Goal: Information Seeking & Learning: Learn about a topic

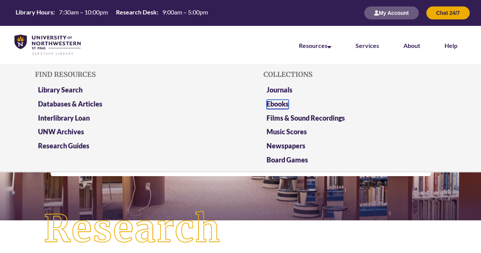
click at [280, 106] on link "Ebooks" at bounding box center [277, 105] width 22 height 10
click at [101, 103] on link "Databases & Articles" at bounding box center [70, 105] width 64 height 10
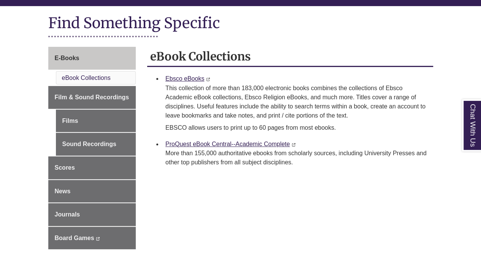
scroll to position [89, 0]
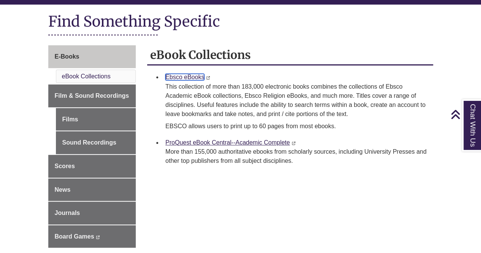
click at [189, 76] on link "Ebsco eBooks" at bounding box center [184, 77] width 39 height 6
click at [301, 172] on div "eBook Collections Ebsco eBooks This link opens in a new window This link opens …" at bounding box center [290, 110] width 286 height 131
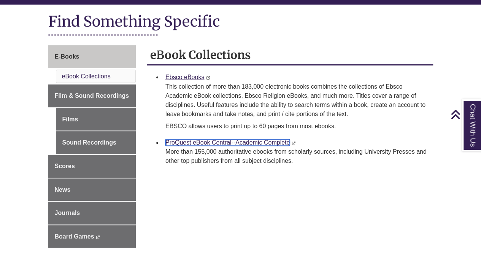
click at [189, 141] on link "ProQuest eBook Central--Academic Complete" at bounding box center [227, 142] width 124 height 6
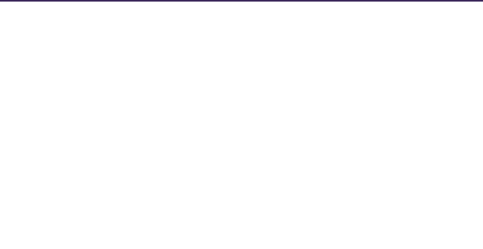
select select "Database Subject Filter"
select select "Database Types Filter"
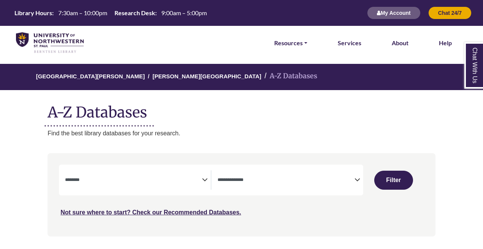
select select "Database Subject Filter"
select select "Database Types Filter"
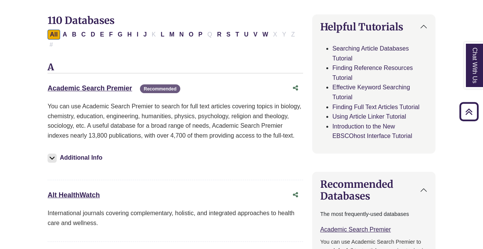
scroll to position [237, 0]
click at [107, 85] on link "Academic Search Premier This link opens in a new window" at bounding box center [90, 89] width 84 height 8
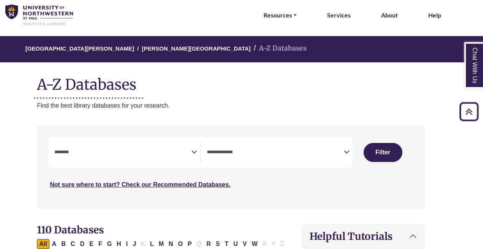
scroll to position [0, 11]
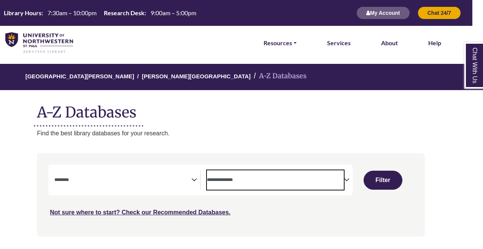
click at [257, 173] on span "Search filters" at bounding box center [275, 179] width 137 height 19
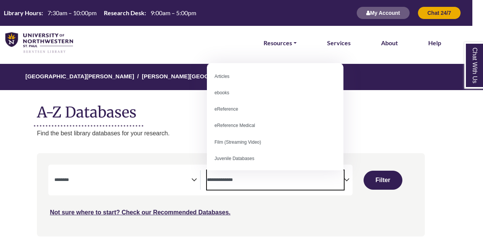
scroll to position [0, 0]
click at [196, 180] on icon "Search filters" at bounding box center [194, 178] width 6 height 11
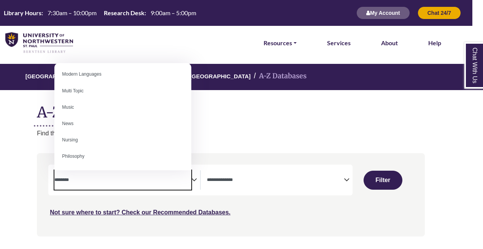
scroll to position [496, 0]
click at [106, 182] on textarea "Search" at bounding box center [122, 180] width 137 height 6
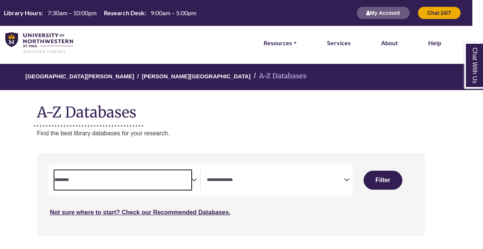
click at [103, 187] on span "Search filters" at bounding box center [122, 179] width 137 height 19
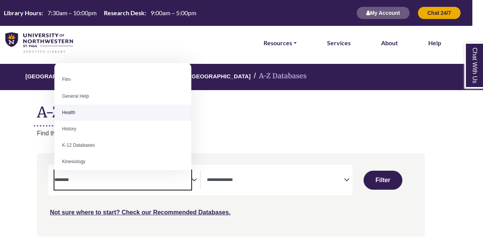
scroll to position [310, 0]
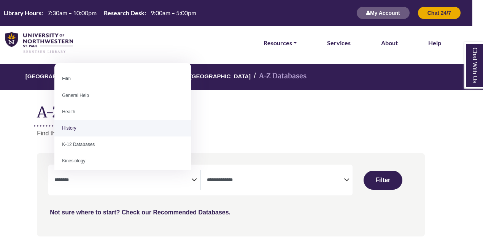
select select "*****"
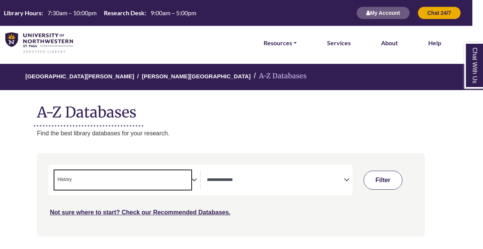
click at [385, 183] on button "Filter" at bounding box center [382, 180] width 39 height 19
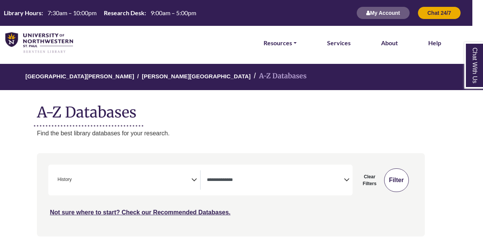
select select "Database Types Filter"
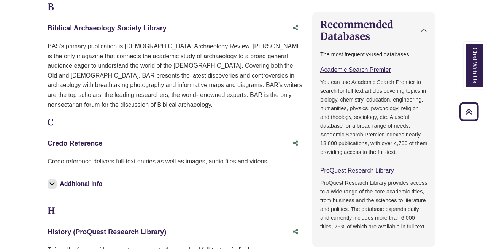
scroll to position [541, 0]
click at [72, 139] on link "Credo Reference This link opens in a new window" at bounding box center [75, 143] width 55 height 8
click at [84, 228] on link "History (ProQuest Research Library) This link opens in a new window" at bounding box center [107, 232] width 119 height 8
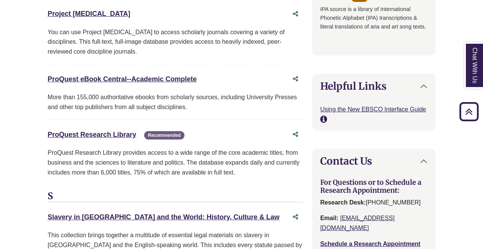
scroll to position [899, 0]
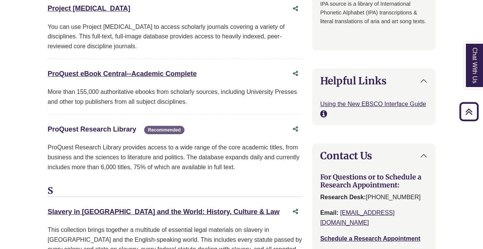
click at [104, 125] on link "ProQuest Research Library This link opens in a new window" at bounding box center [92, 129] width 89 height 8
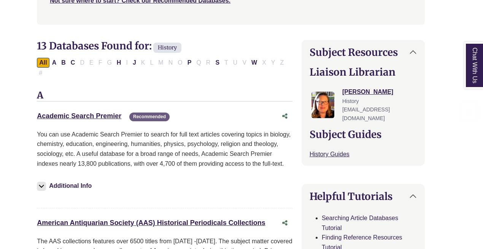
scroll to position [211, 11]
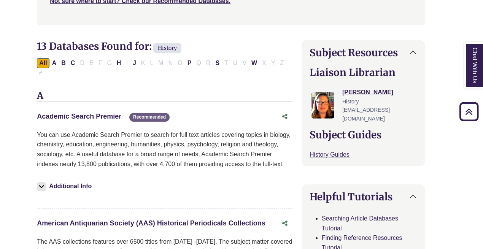
click at [90, 112] on link "Academic Search Premier This link opens in a new window" at bounding box center [79, 116] width 84 height 8
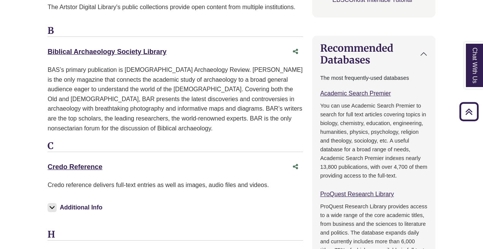
scroll to position [519, 0]
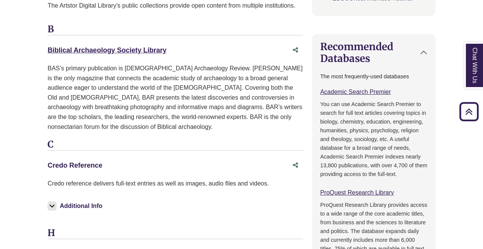
click at [74, 162] on link "Credo Reference This link opens in a new window" at bounding box center [75, 166] width 55 height 8
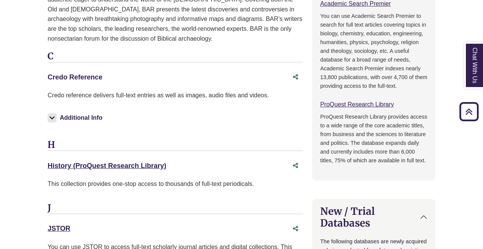
scroll to position [610, 0]
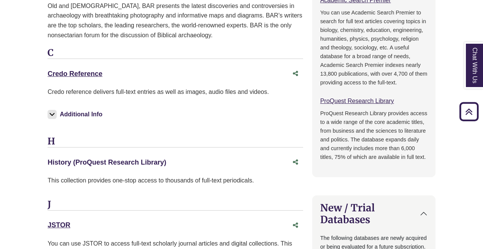
click at [106, 158] on link "History (ProQuest Research Library) This link opens in a new window" at bounding box center [107, 162] width 119 height 8
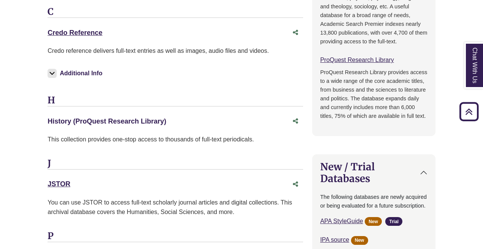
scroll to position [655, 0]
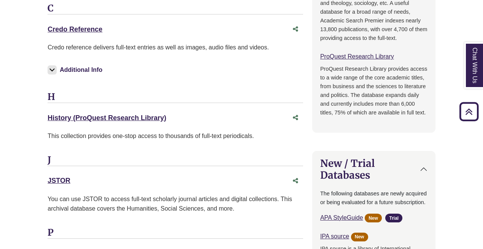
click at [65, 174] on div "JSTOR This link opens in a new window" at bounding box center [175, 181] width 255 height 14
click at [60, 177] on link "JSTOR This link opens in a new window" at bounding box center [59, 181] width 23 height 8
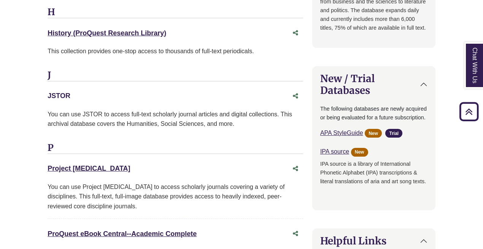
scroll to position [740, 0]
click at [72, 164] on link "Project Muse This link opens in a new window" at bounding box center [89, 168] width 82 height 8
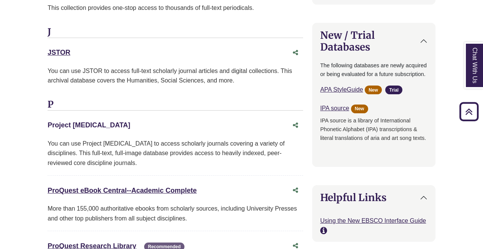
scroll to position [785, 0]
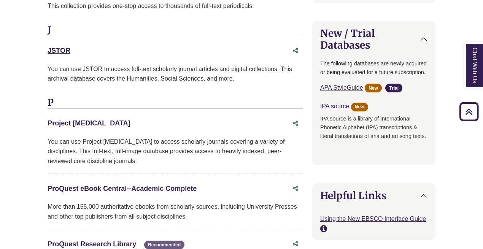
click at [131, 185] on link "ProQuest eBook Central--Academic Complete This link opens in a new window" at bounding box center [122, 189] width 149 height 8
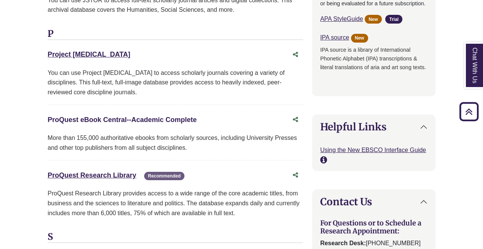
scroll to position [860, 0]
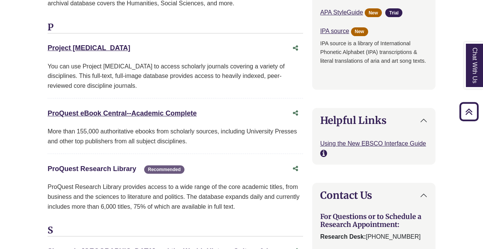
click at [109, 165] on link "ProQuest Research Library This link opens in a new window" at bounding box center [92, 169] width 89 height 8
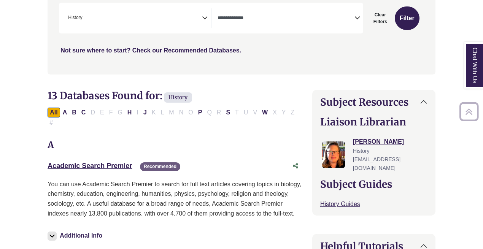
scroll to position [163, 0]
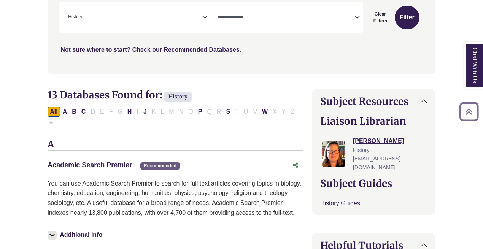
click at [108, 161] on link "Academic Search Premier This link opens in a new window" at bounding box center [90, 165] width 84 height 8
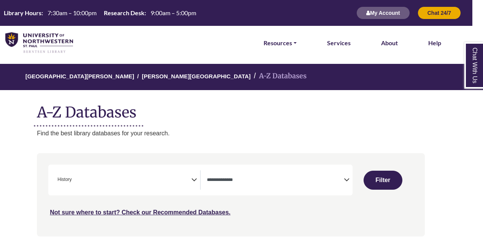
select select "Database Subject Filter"
select select "Database Types Filter"
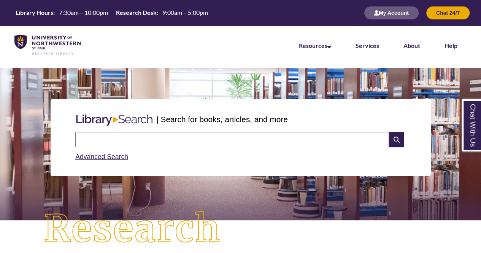
click at [141, 137] on input "text" at bounding box center [232, 139] width 314 height 15
paste input "**********"
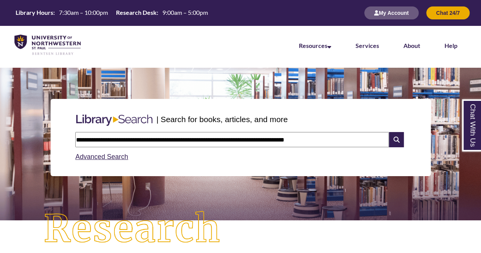
type input "**********"
drag, startPoint x: 322, startPoint y: 141, endPoint x: 0, endPoint y: 172, distance: 323.4
click at [0, 172] on section "**********" at bounding box center [240, 144] width 481 height 152
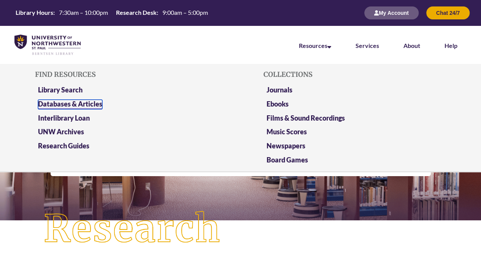
click at [78, 104] on link "Databases & Articles" at bounding box center [70, 105] width 64 height 10
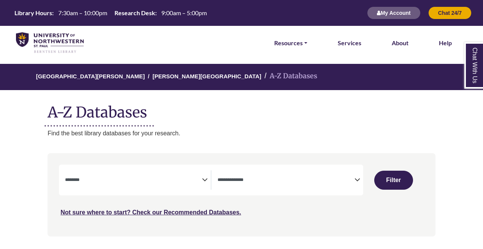
select select "Database Subject Filter"
select select "Database Types Filter"
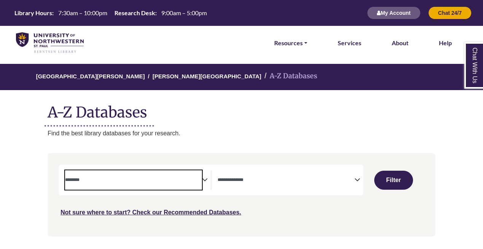
click at [201, 178] on textarea "Search" at bounding box center [133, 180] width 137 height 6
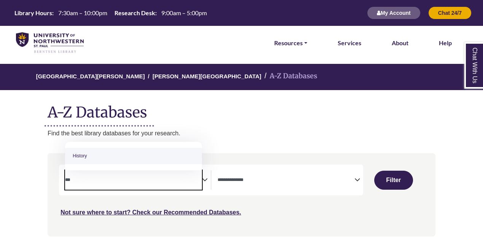
type textarea "***"
select select "*****"
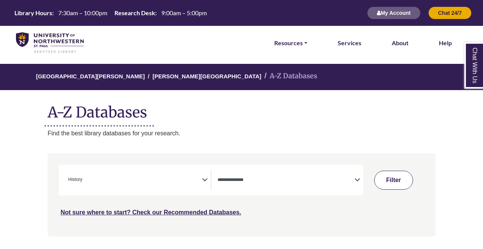
click at [396, 183] on button "Filter" at bounding box center [393, 180] width 39 height 19
select select "Database Types Filter"
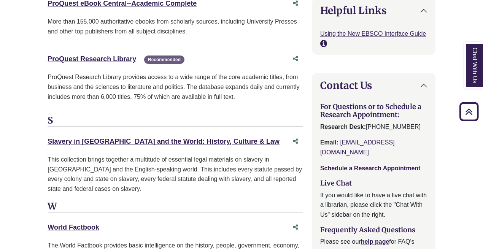
scroll to position [973, 0]
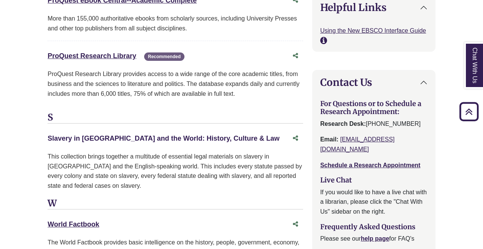
click at [173, 135] on link "Slavery in [GEOGRAPHIC_DATA] and the World: History, Culture & Law This link op…" at bounding box center [164, 139] width 232 height 8
